Goal: Information Seeking & Learning: Check status

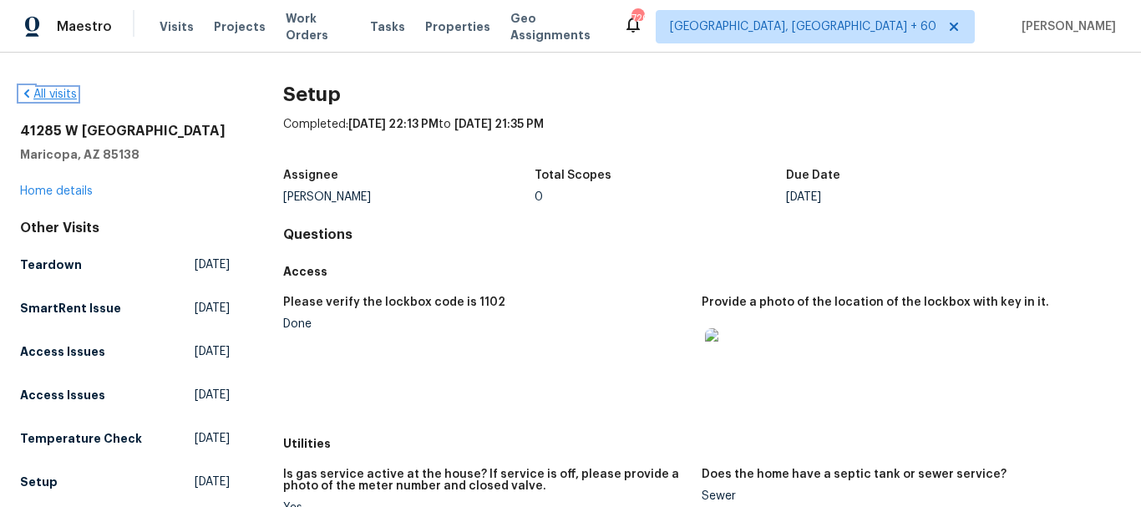
click at [25, 96] on icon at bounding box center [26, 93] width 13 height 13
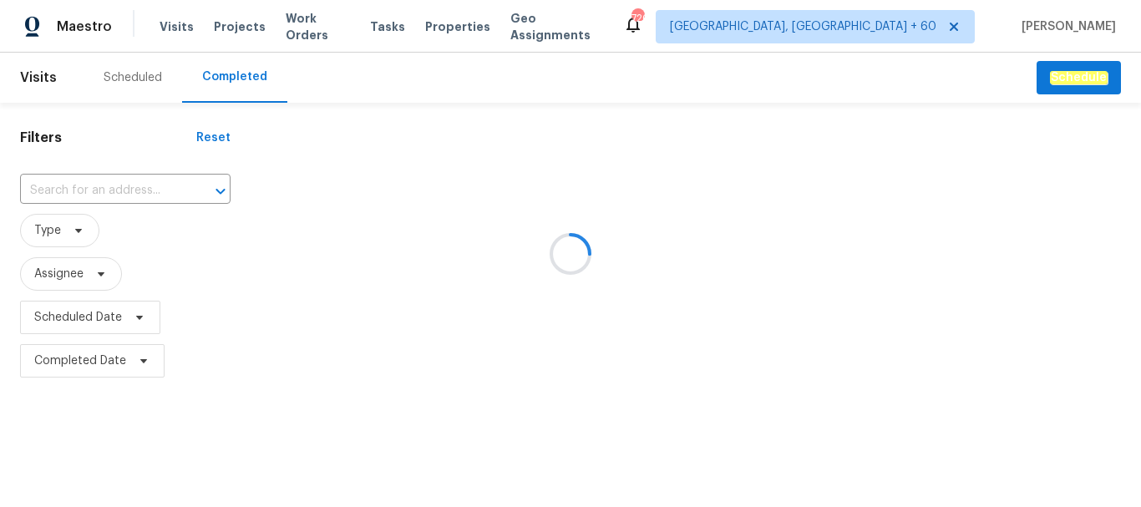
click at [119, 191] on div at bounding box center [570, 253] width 1141 height 507
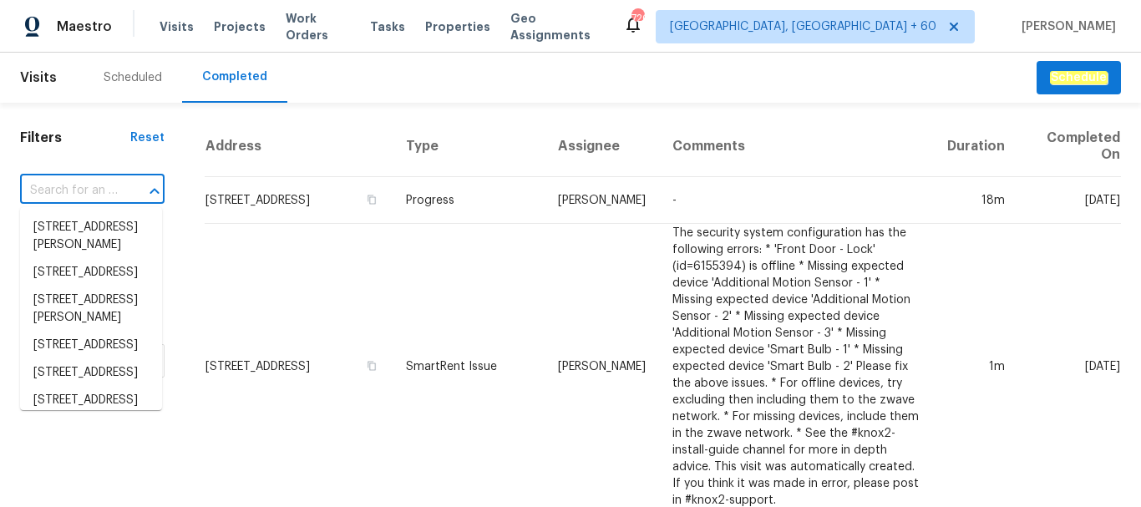
click at [73, 191] on input "text" at bounding box center [69, 191] width 98 height 26
paste input "[STREET_ADDRESS]"
type input "[STREET_ADDRESS]"
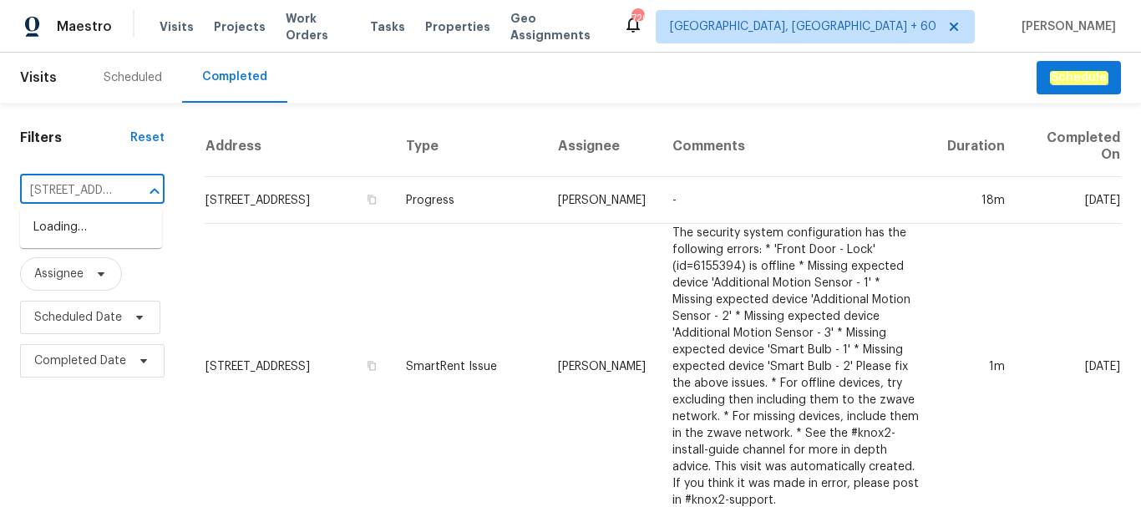
scroll to position [0, 104]
click at [106, 231] on li "[STREET_ADDRESS]" at bounding box center [91, 228] width 142 height 28
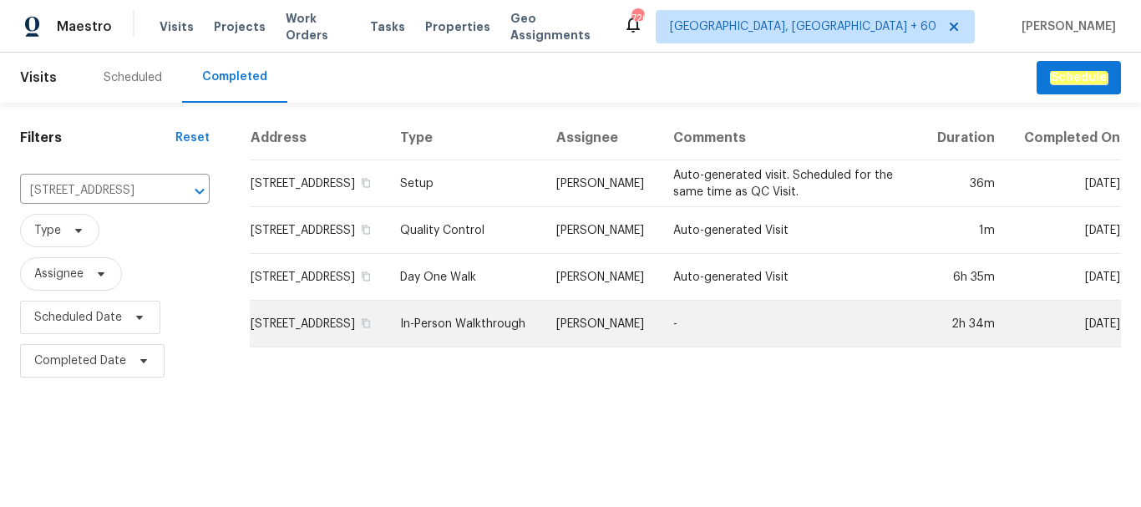
click at [505, 347] on td "In-Person Walkthrough" at bounding box center [465, 324] width 156 height 47
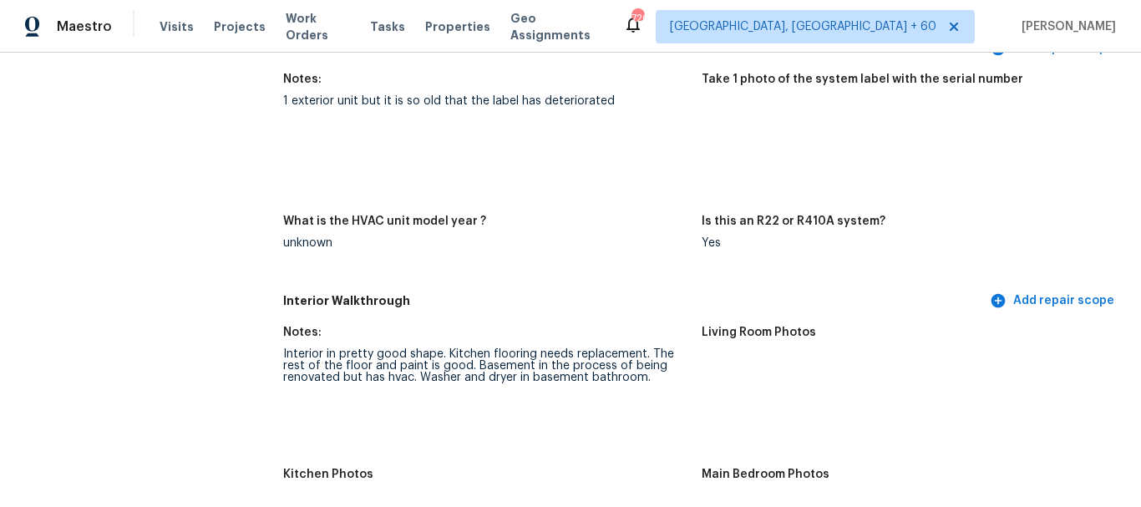
scroll to position [1670, 0]
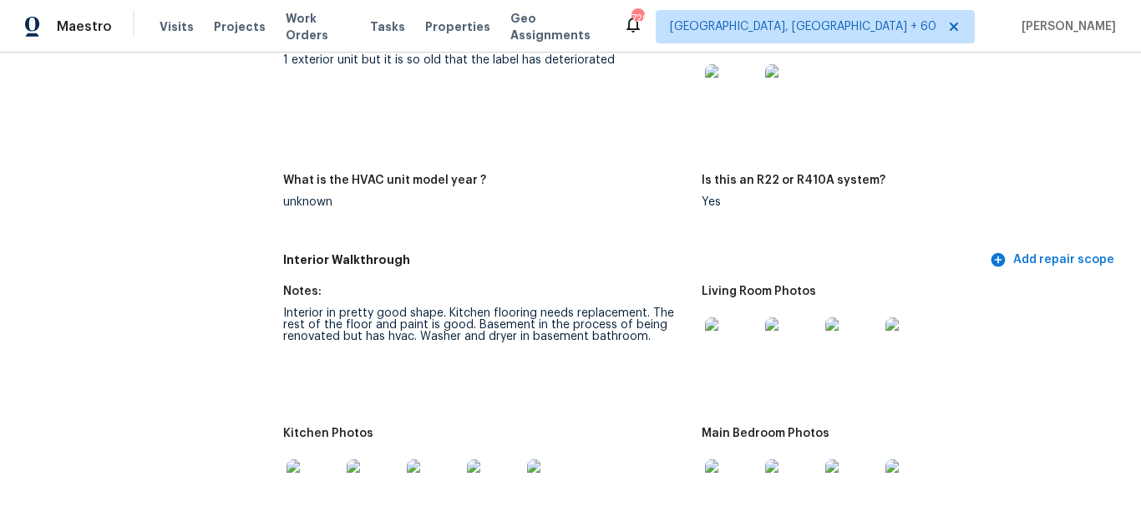
click at [719, 342] on img at bounding box center [731, 343] width 53 height 53
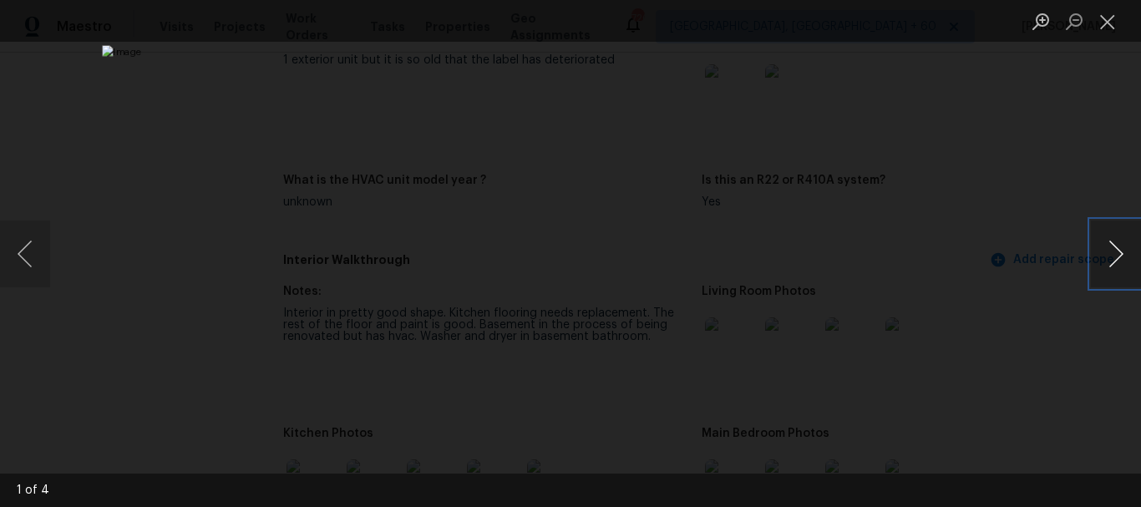
click at [1116, 248] on button "Next image" at bounding box center [1116, 253] width 50 height 67
click at [1125, 254] on button "Next image" at bounding box center [1116, 253] width 50 height 67
click at [1101, 23] on button "Close lightbox" at bounding box center [1107, 21] width 33 height 29
